Goal: Check status: Check status

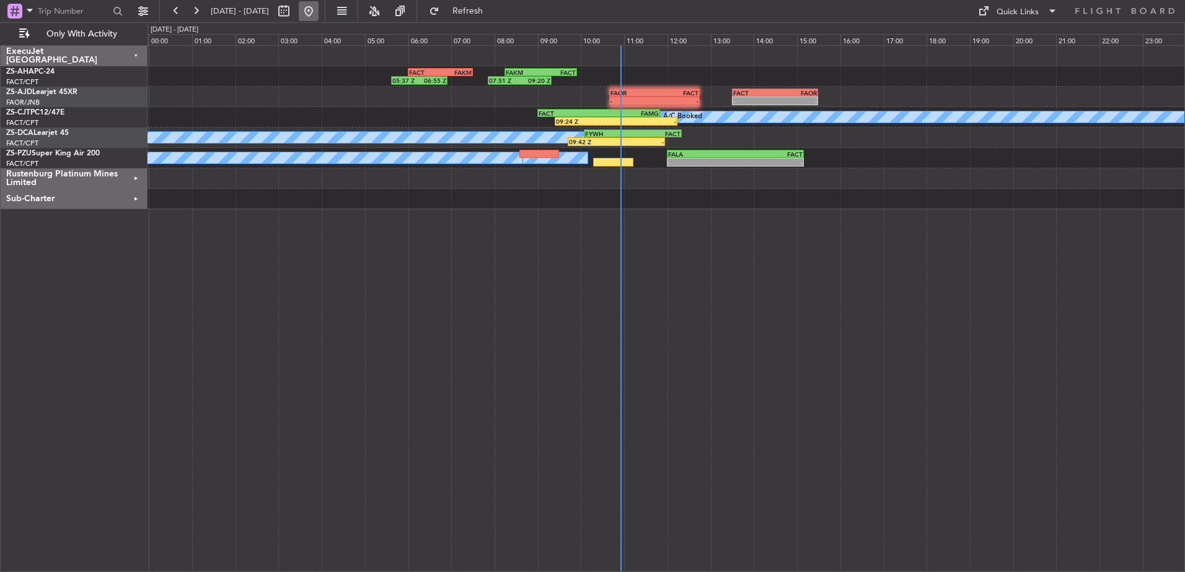
click at [318, 8] on button at bounding box center [309, 11] width 20 height 20
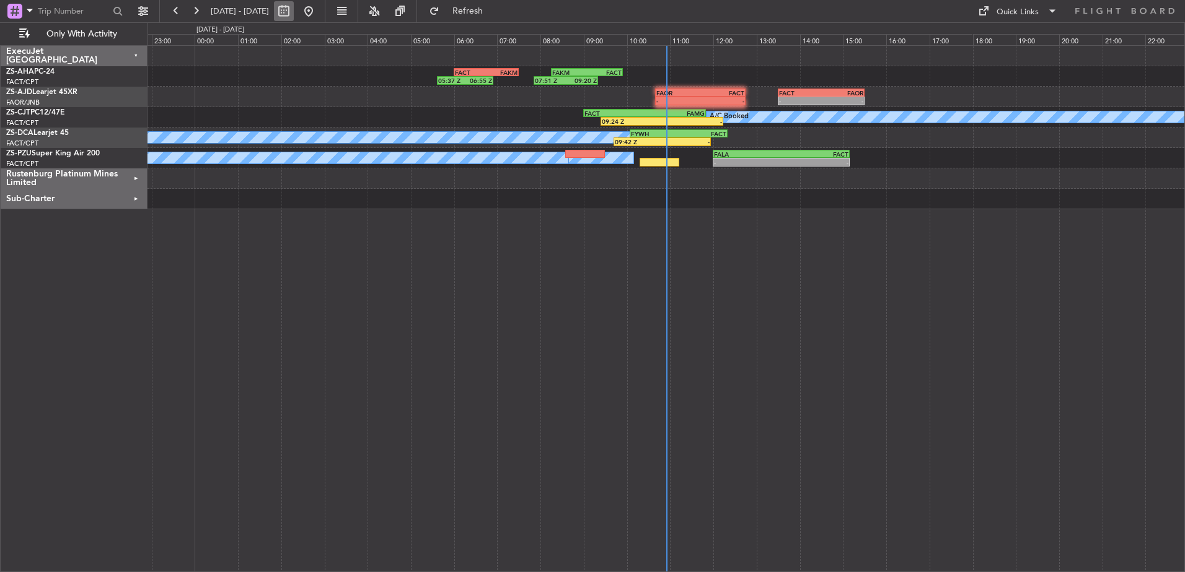
click at [294, 15] on button at bounding box center [284, 11] width 20 height 20
select select "9"
select select "2025"
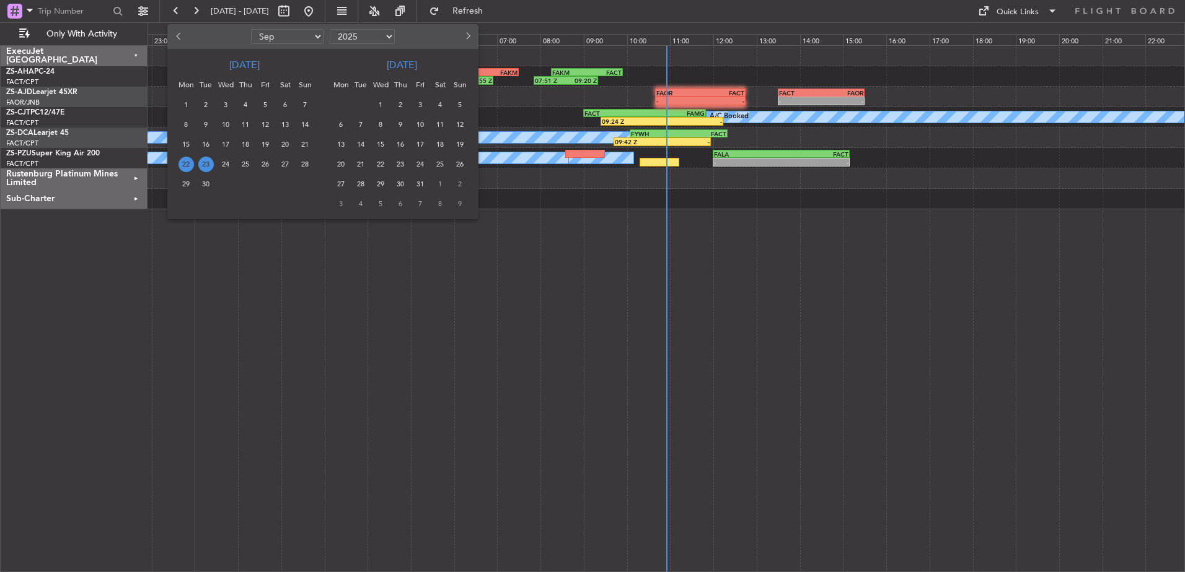
click at [204, 162] on span "23" at bounding box center [205, 164] width 15 height 15
click at [206, 162] on span "23" at bounding box center [205, 164] width 15 height 15
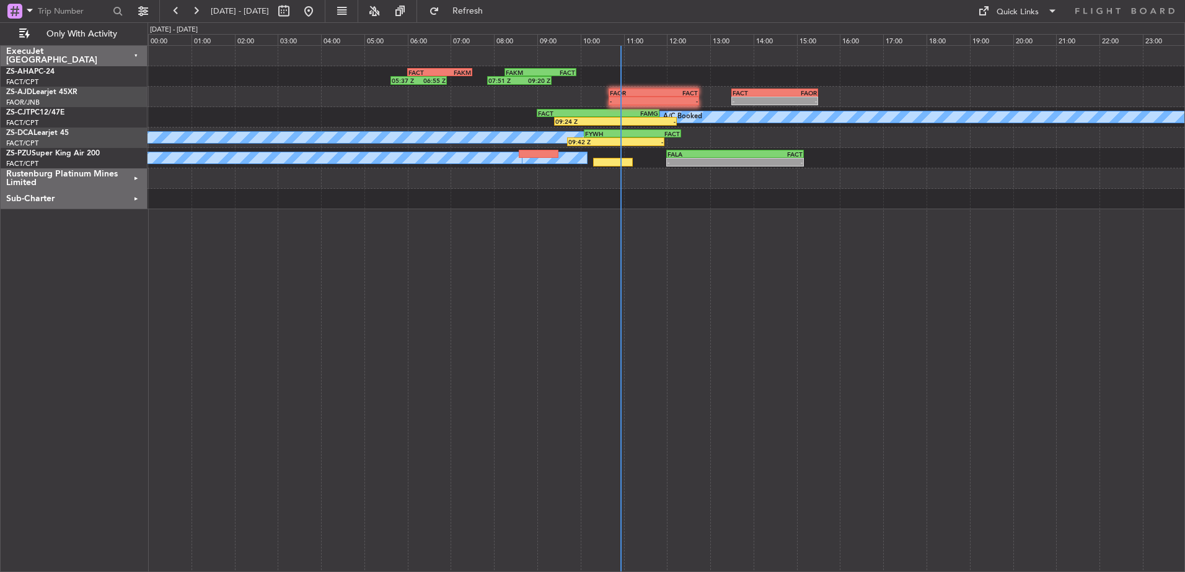
click at [135, 177] on div "Rustenburg Platinum Mines Limited" at bounding box center [74, 179] width 147 height 20
click at [136, 177] on div "Rustenburg Platinum Mines Limited" at bounding box center [74, 179] width 147 height 20
click at [136, 194] on div "Sub-Charter" at bounding box center [74, 199] width 147 height 20
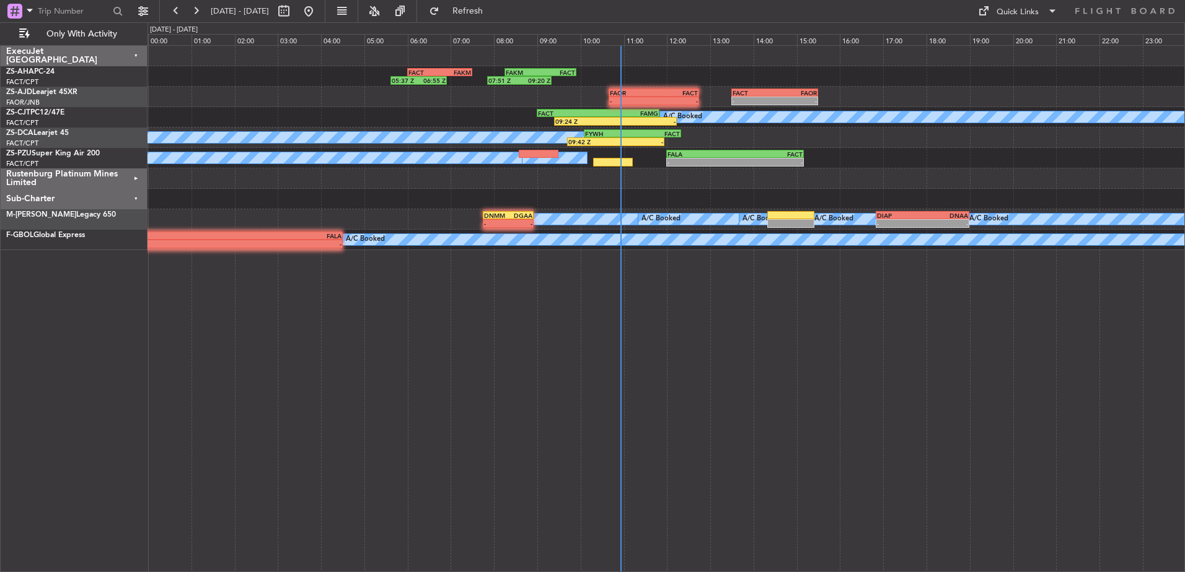
click at [136, 194] on div "Sub-Charter" at bounding box center [74, 199] width 147 height 20
